Goal: Transaction & Acquisition: Purchase product/service

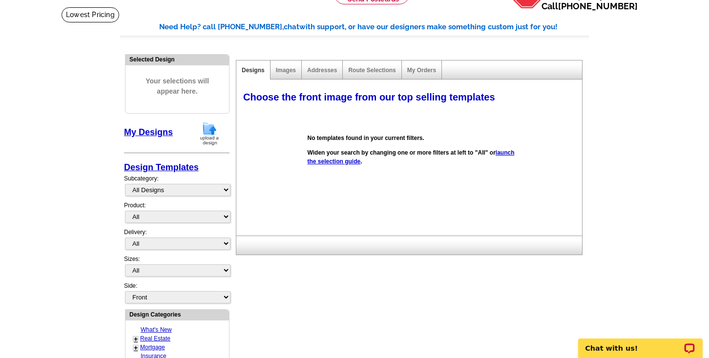
scroll to position [59, 0]
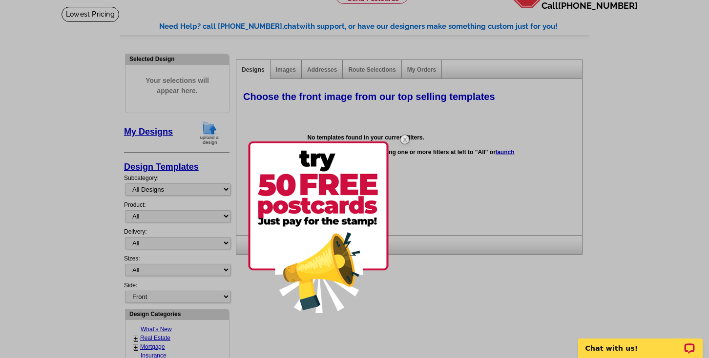
click at [163, 334] on div at bounding box center [354, 179] width 709 height 358
click at [403, 140] on img at bounding box center [405, 139] width 28 height 28
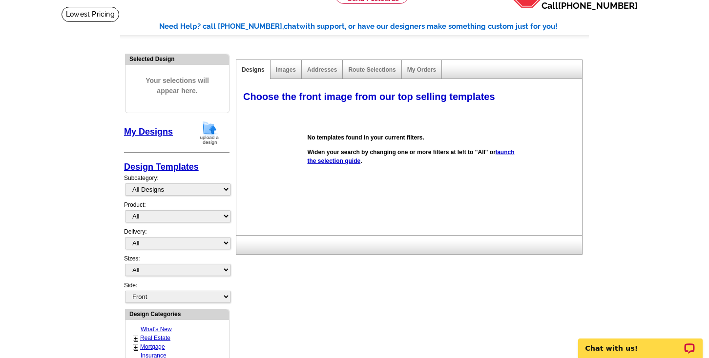
click at [162, 335] on link "Real Estate" at bounding box center [155, 338] width 30 height 7
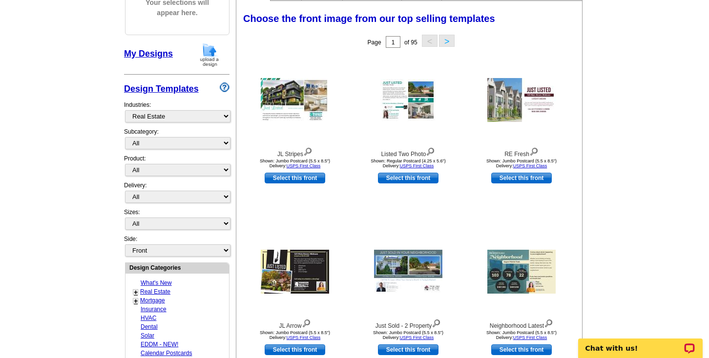
scroll to position [156, 0]
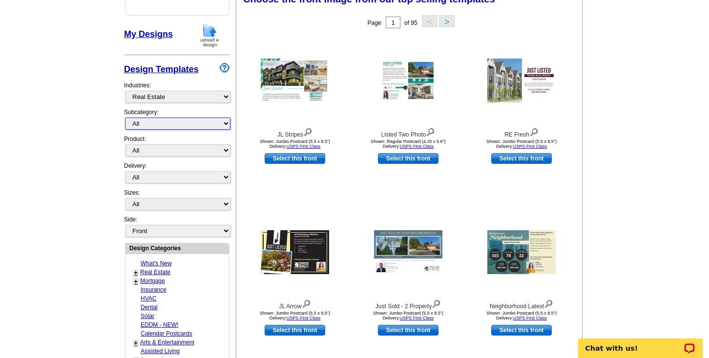
click at [226, 122] on select "All RE/MAX® Referrals [PERSON_NAME]® Berkshire Hathaway Home Services Century 2…" at bounding box center [177, 124] width 105 height 12
click at [86, 267] on main "Need Help? call [PHONE_NUMBER], chat with support, or have our designers make s…" at bounding box center [354, 272] width 709 height 726
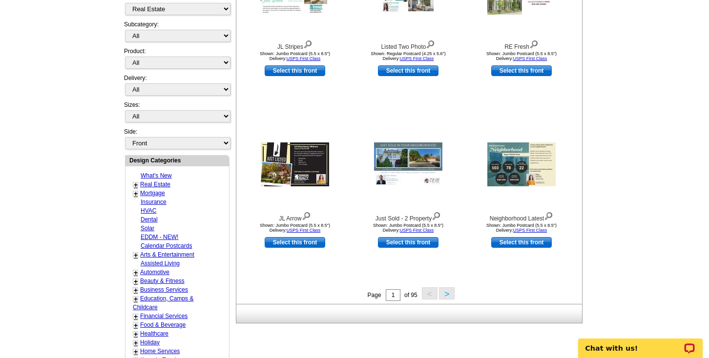
scroll to position [254, 0]
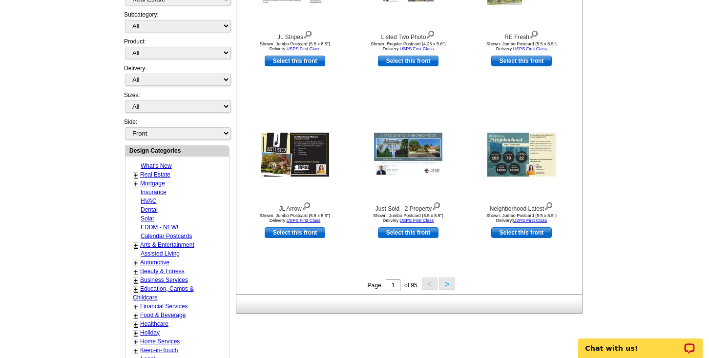
click at [445, 285] on button ">" at bounding box center [447, 284] width 16 height 12
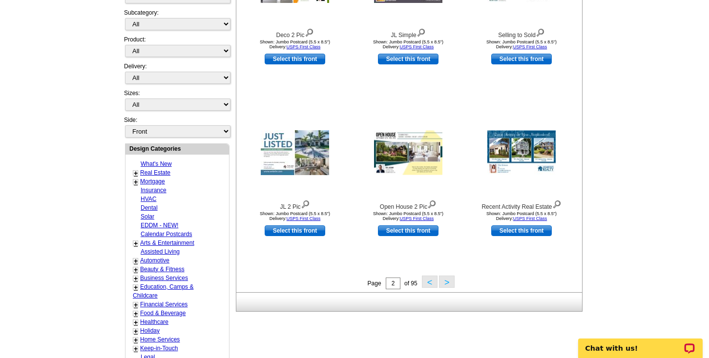
scroll to position [261, 0]
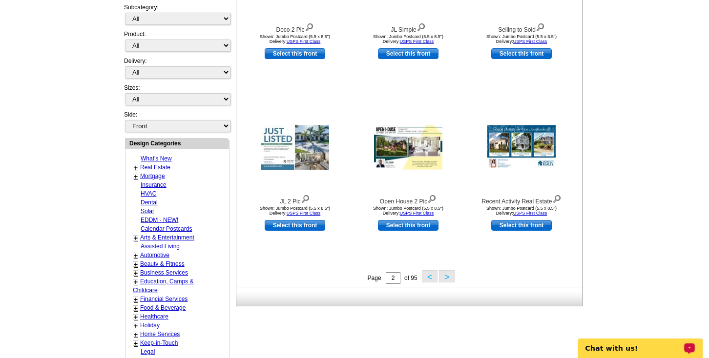
click at [447, 278] on button ">" at bounding box center [447, 276] width 16 height 12
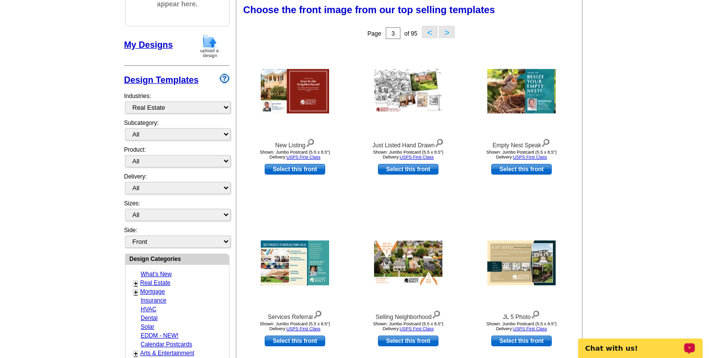
scroll to position [144, 0]
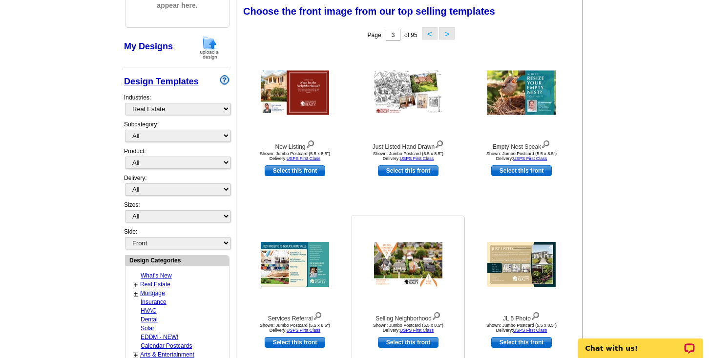
click at [403, 263] on img at bounding box center [408, 265] width 68 height 44
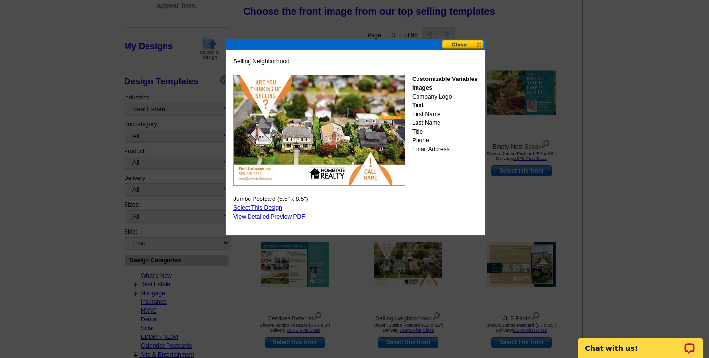
click at [271, 206] on link "Select This Design" at bounding box center [257, 208] width 49 height 7
select select "2"
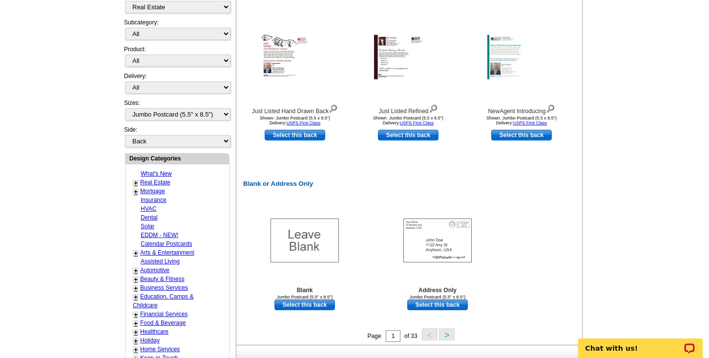
scroll to position [371, 0]
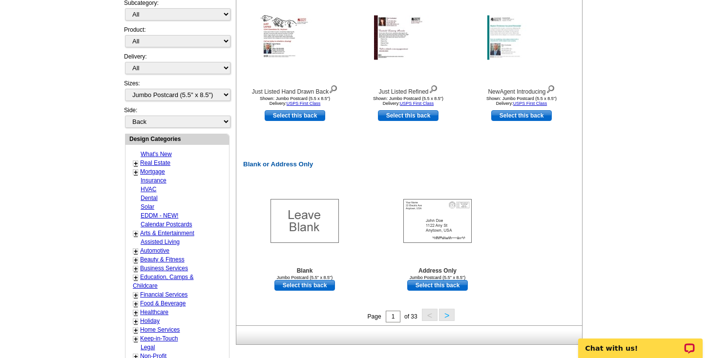
click at [445, 314] on button ">" at bounding box center [447, 315] width 16 height 12
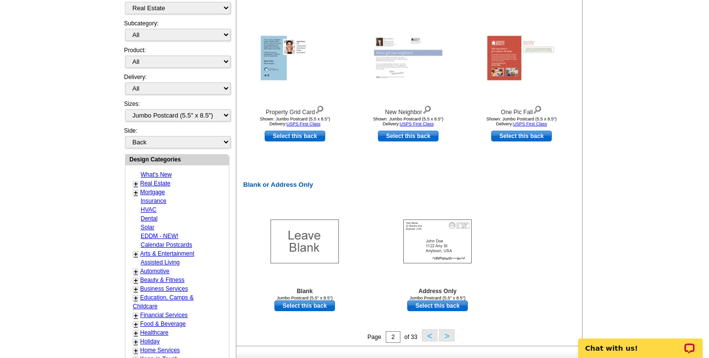
scroll to position [359, 0]
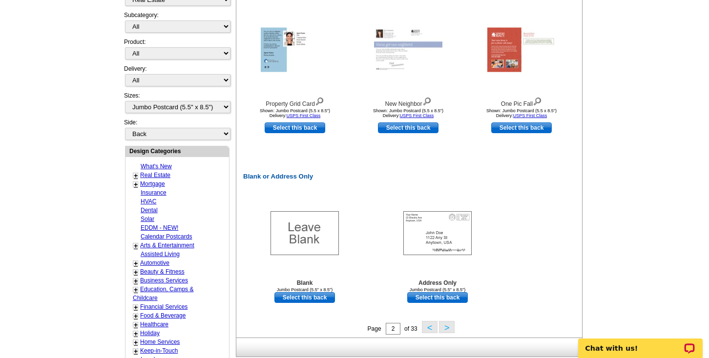
click at [443, 327] on button ">" at bounding box center [447, 327] width 16 height 12
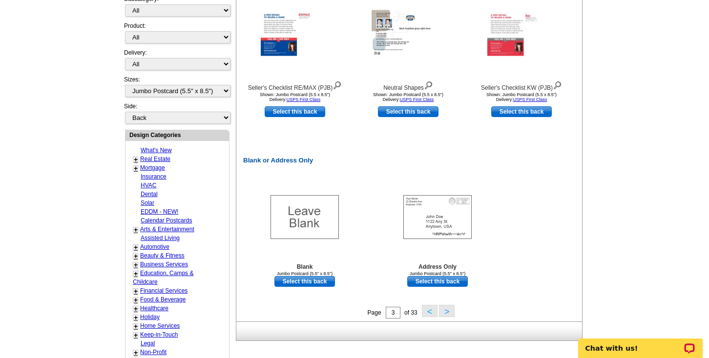
scroll to position [378, 0]
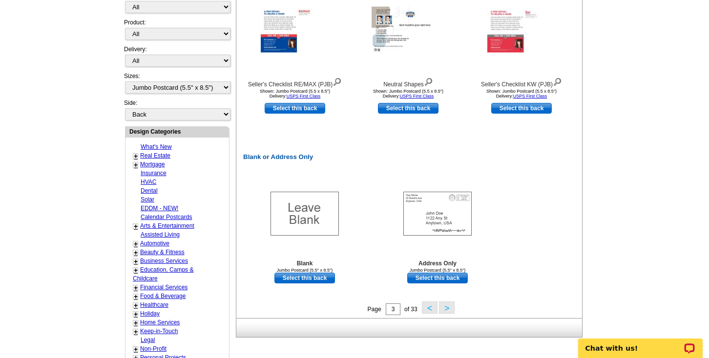
click at [446, 308] on button ">" at bounding box center [447, 308] width 16 height 12
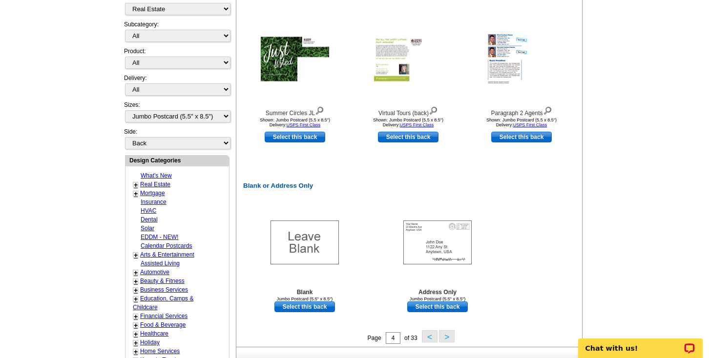
scroll to position [352, 0]
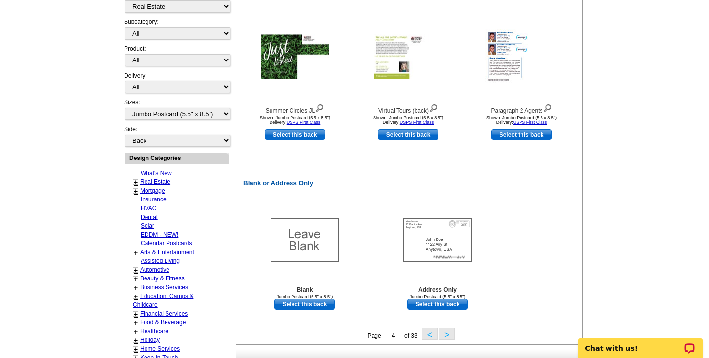
click at [447, 336] on button ">" at bounding box center [447, 334] width 16 height 12
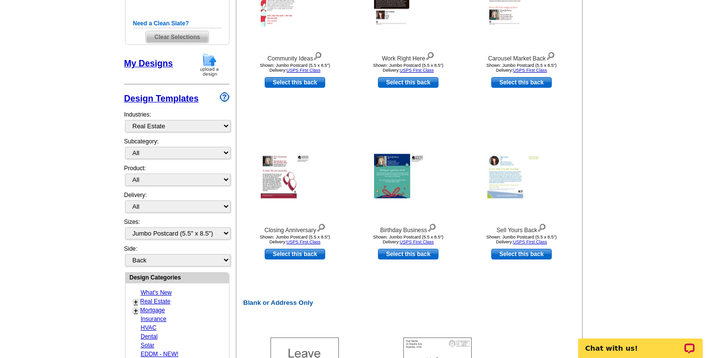
scroll to position [242, 0]
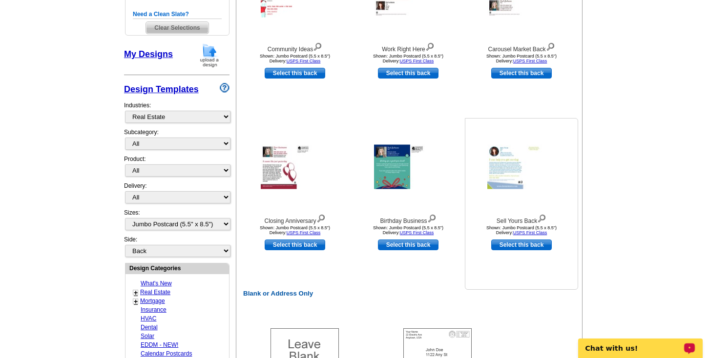
click at [510, 168] on img at bounding box center [521, 167] width 68 height 44
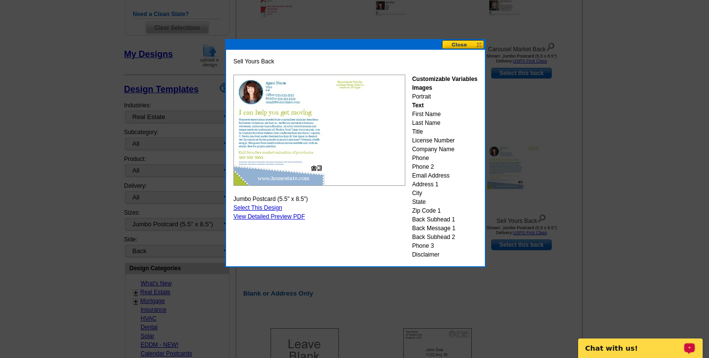
click at [305, 152] on img at bounding box center [319, 130] width 172 height 111
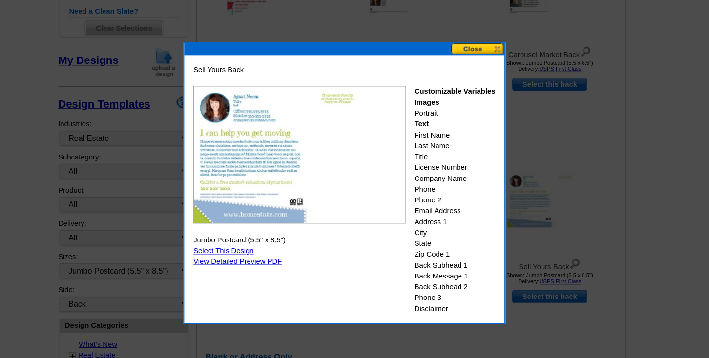
scroll to position [238, 0]
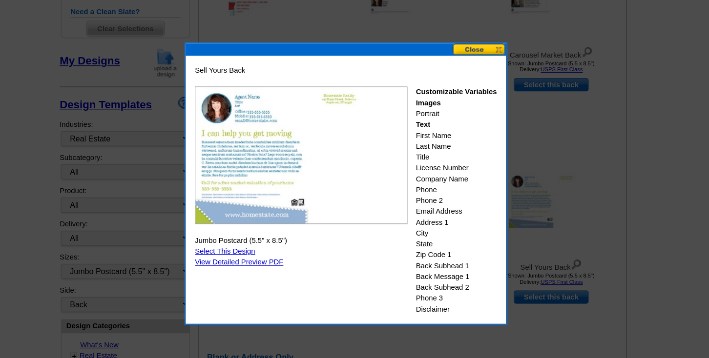
click at [271, 209] on link "Select This Design" at bounding box center [257, 211] width 49 height 7
select select "front"
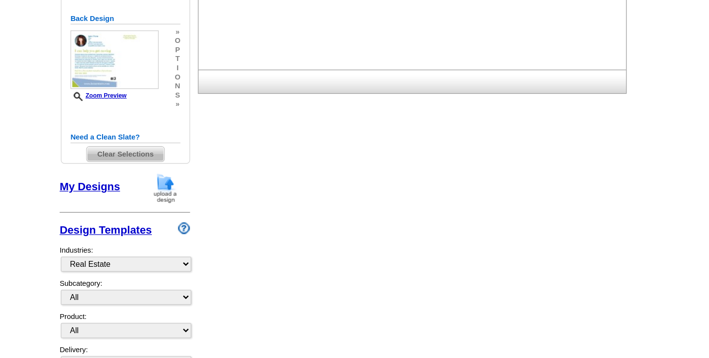
scroll to position [0, 0]
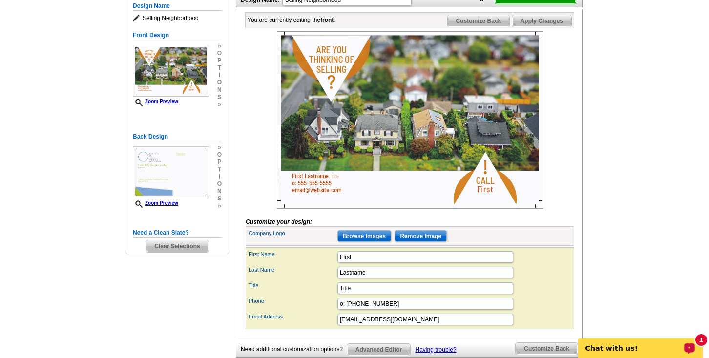
scroll to position [156, 0]
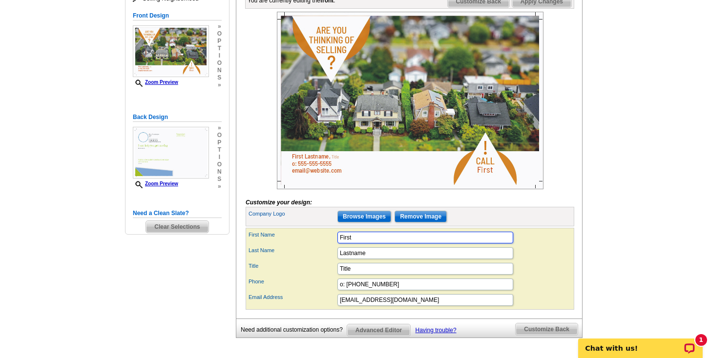
click at [355, 244] on input "First" at bounding box center [425, 238] width 176 height 12
type input "F"
type input "Annette"
click at [348, 259] on input "Lastname" at bounding box center [425, 253] width 176 height 12
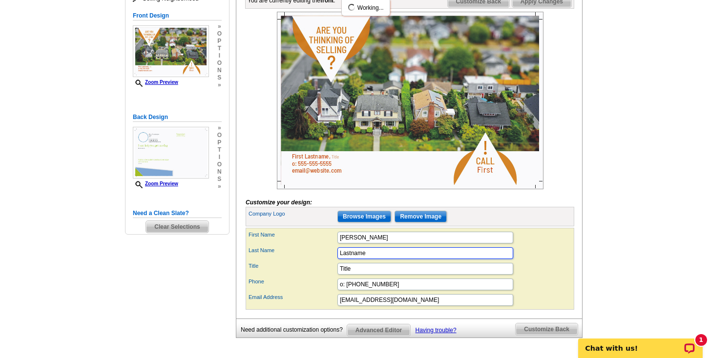
click at [366, 259] on input "Lastname" at bounding box center [425, 253] width 176 height 12
type input "L"
type input "Marotta"
click at [352, 275] on input "Title" at bounding box center [425, 269] width 176 height 12
type input "T"
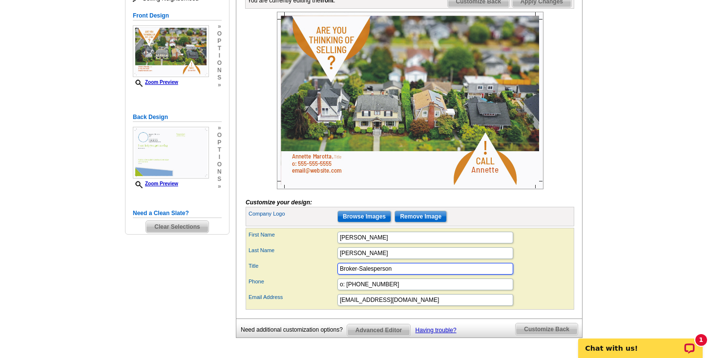
type input "Broker-Salesperson"
click at [382, 290] on input "o: 555-555-5555" at bounding box center [425, 285] width 176 height 12
type input "o"
type input "973 823-9444"
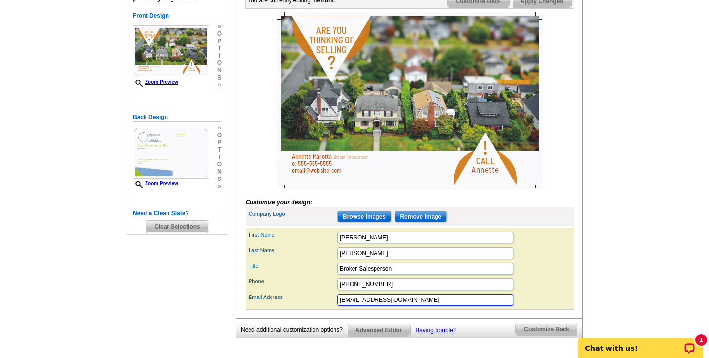
click at [395, 306] on input "email@website.com" at bounding box center [425, 300] width 176 height 12
type input "e"
type input "Annettemoves@gmail.com"
click at [543, 292] on div "Phone 973 823-9444" at bounding box center [409, 285] width 325 height 16
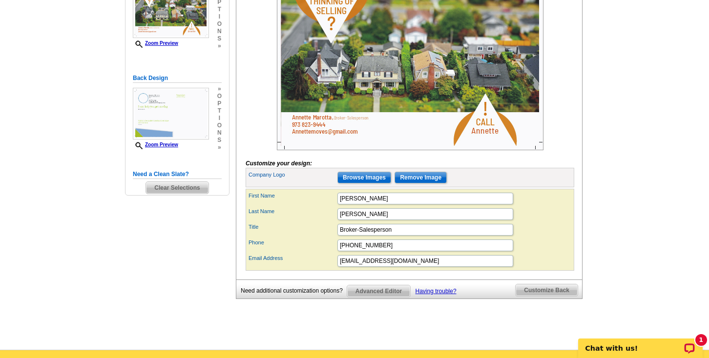
scroll to position [215, 0]
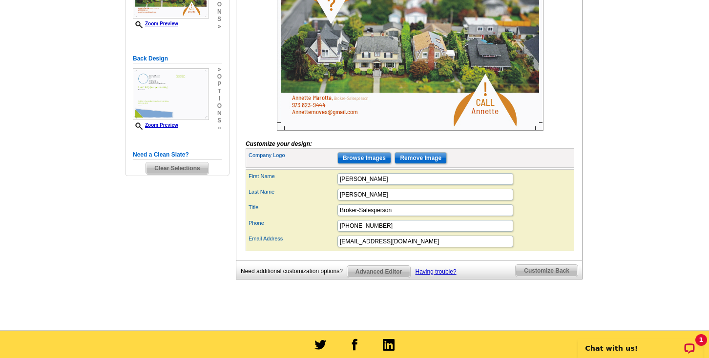
click at [535, 277] on span "Customize Back" at bounding box center [546, 271] width 62 height 12
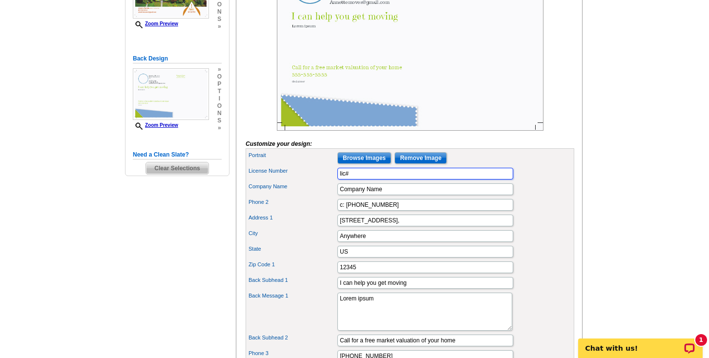
click at [353, 180] on input "lic#" at bounding box center [425, 174] width 176 height 12
type input "lic# 0571560"
click at [390, 195] on input "Company Name" at bounding box center [425, 190] width 176 height 12
type input "C"
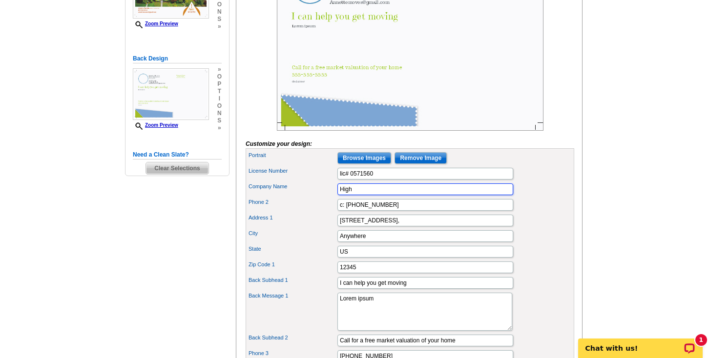
type input "High Mark Real Estate"
click at [384, 211] on input "c: 444-444-4444" at bounding box center [425, 205] width 176 height 12
click at [354, 211] on input "c: 973823-9444" at bounding box center [425, 205] width 176 height 12
type input "c: 973 823-9444"
click at [385, 226] on input "123 Main Street," at bounding box center [425, 221] width 176 height 12
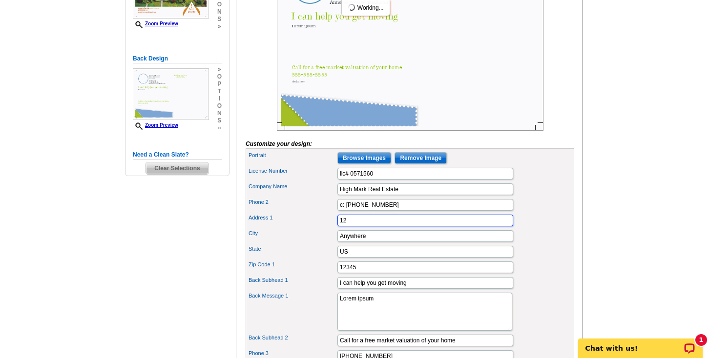
type input "1"
type input "76 Broadway Suite 208-A"
click at [371, 242] on input "Anywhere" at bounding box center [425, 236] width 176 height 12
type input "A"
type input "Denville"
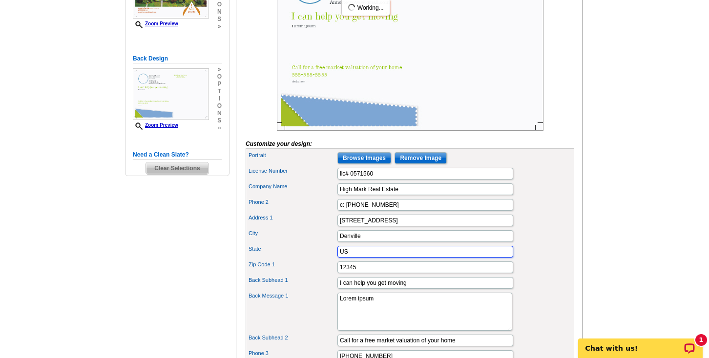
click at [351, 258] on input "US" at bounding box center [425, 252] width 176 height 12
type input "U"
type input "NJ"
click at [325, 291] on div "Back Subhead 1 I can help you get moving" at bounding box center [409, 283] width 325 height 16
click at [361, 273] on input "12345" at bounding box center [425, 268] width 176 height 12
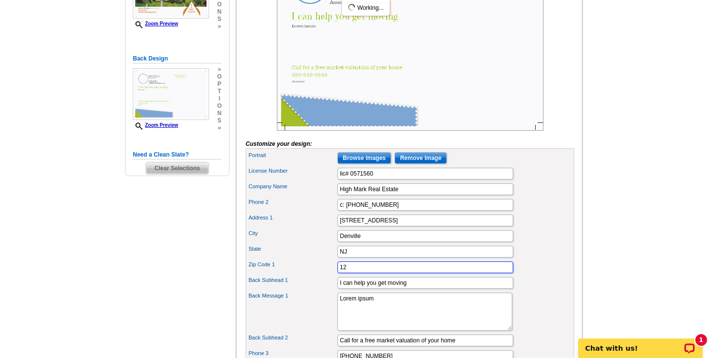
type input "1"
type input "07834"
click at [297, 325] on div "Back Message 1 Lorem ipsum" at bounding box center [409, 312] width 325 height 42
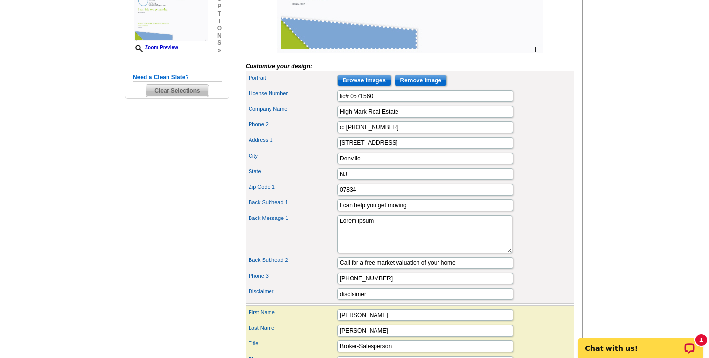
scroll to position [293, 0]
click at [373, 235] on textarea "Lorem ipsum" at bounding box center [424, 234] width 175 height 38
type textarea "L"
click at [361, 242] on textarea "Lorem ipsum" at bounding box center [424, 234] width 175 height 38
click at [358, 251] on textarea "Lorem ipsum" at bounding box center [424, 234] width 175 height 38
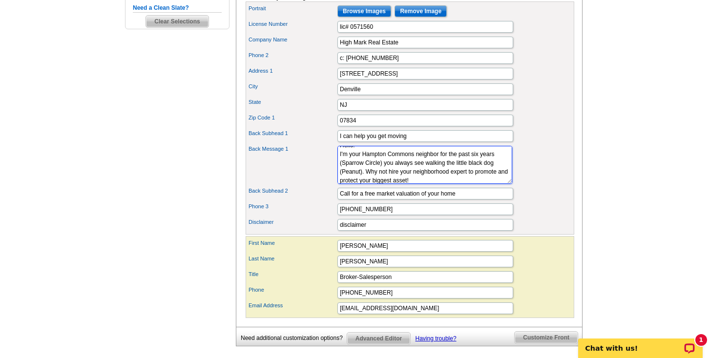
scroll to position [371, 0]
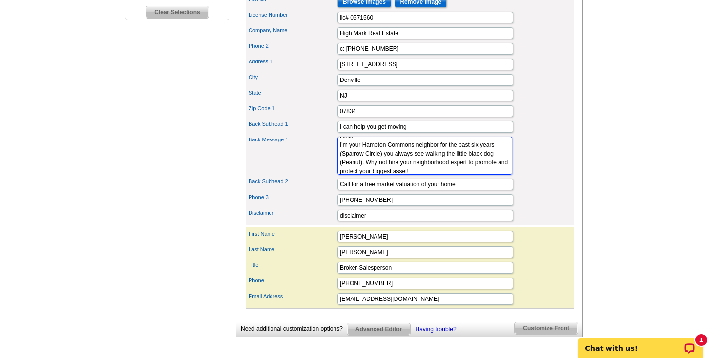
type textarea "Hello! I'm your Hampton Commons neighbor for the past six years (Sparrow Circle…"
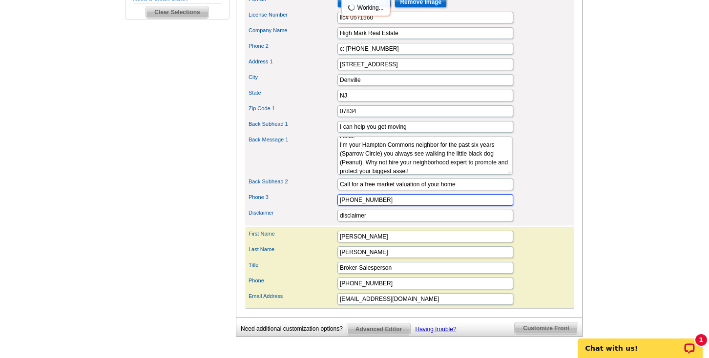
click at [379, 206] on input "555-555-5555" at bounding box center [425, 200] width 176 height 12
type input "5"
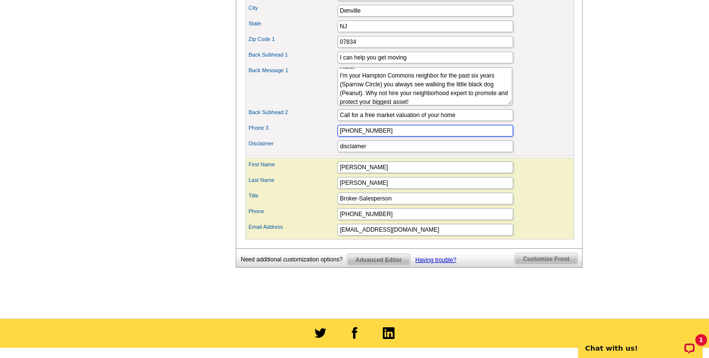
scroll to position [449, 0]
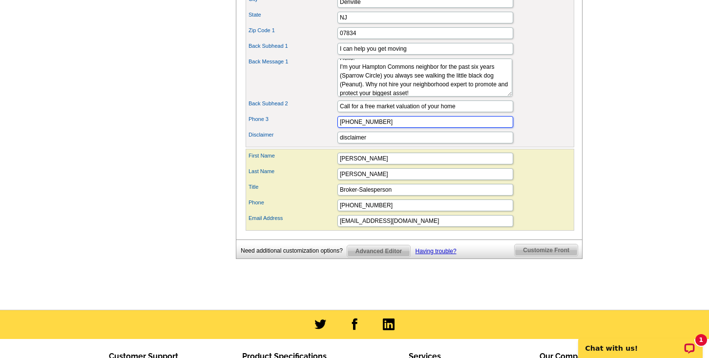
type input "973 625-8175"
click at [542, 256] on span "Customize Front" at bounding box center [545, 251] width 63 height 12
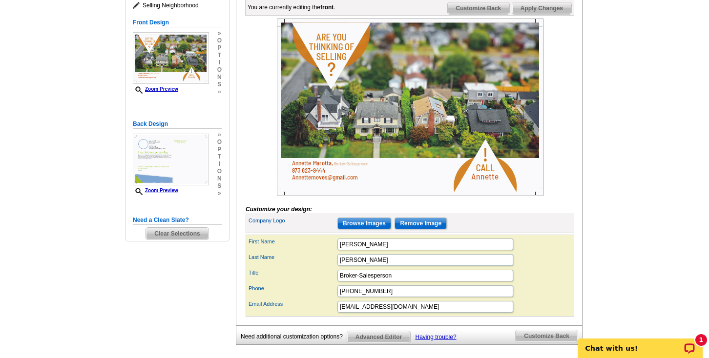
scroll to position [140, 0]
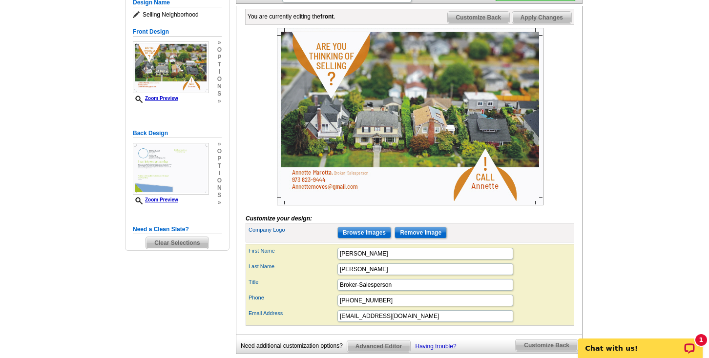
click at [490, 23] on span "Customize Back" at bounding box center [479, 18] width 62 height 12
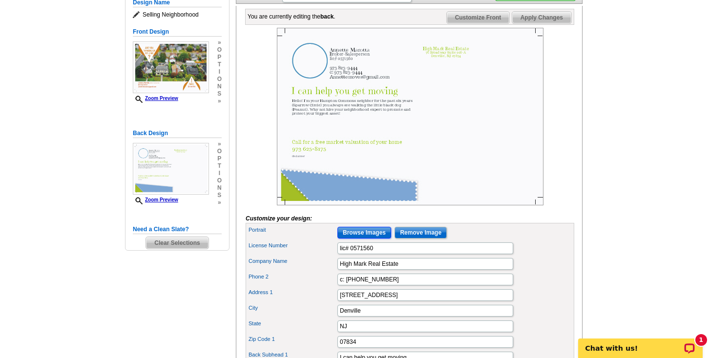
click at [380, 239] on input "Browse Images" at bounding box center [364, 233] width 54 height 12
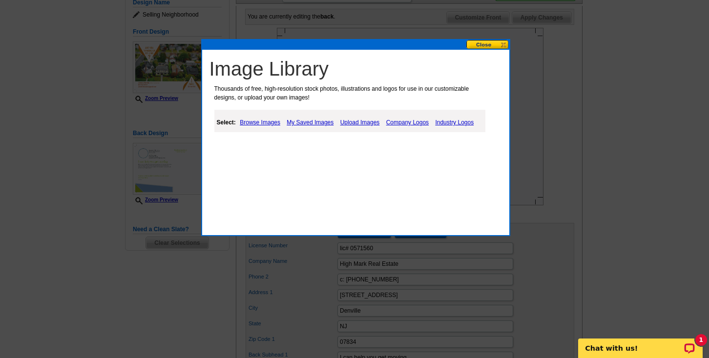
click at [304, 122] on link "My Saved Images" at bounding box center [310, 123] width 52 height 12
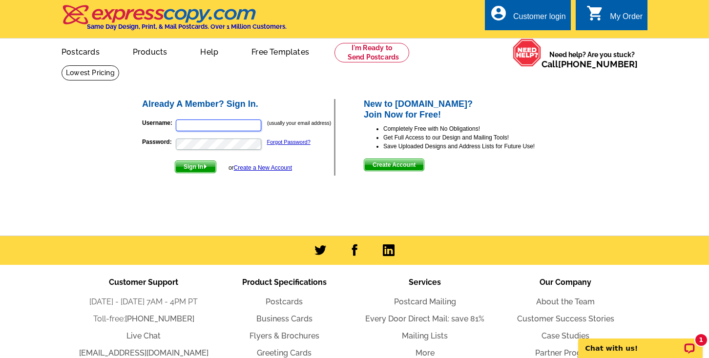
type input "[EMAIL_ADDRESS][DOMAIN_NAME]"
click at [190, 167] on span "Sign In" at bounding box center [195, 167] width 41 height 12
